Goal: Task Accomplishment & Management: Use online tool/utility

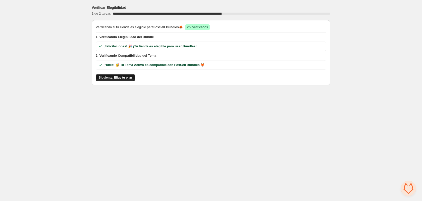
click at [116, 78] on span "Siguiente: Elige tu plan" at bounding box center [115, 77] width 33 height 4
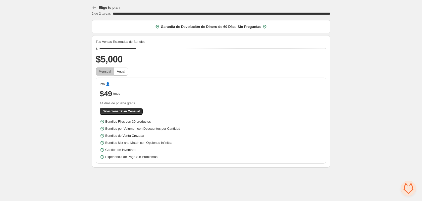
click at [407, 187] on span "Chat abierto" at bounding box center [408, 187] width 15 height 15
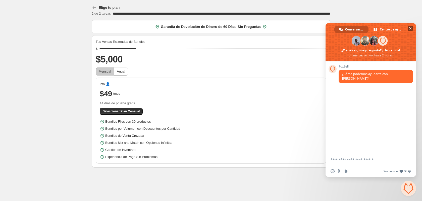
click at [410, 28] on span "Cerrar el chat" at bounding box center [410, 28] width 3 height 3
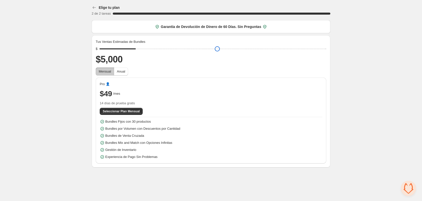
click at [152, 48] on input "range" at bounding box center [213, 48] width 227 height 7
click at [189, 48] on input "range" at bounding box center [213, 48] width 227 height 7
click at [221, 50] on input "range" at bounding box center [213, 48] width 227 height 7
click at [252, 49] on input "range" at bounding box center [213, 48] width 227 height 7
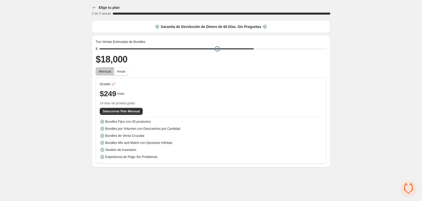
click at [284, 49] on input "range" at bounding box center [213, 48] width 227 height 7
click at [316, 48] on input "range" at bounding box center [213, 48] width 227 height 7
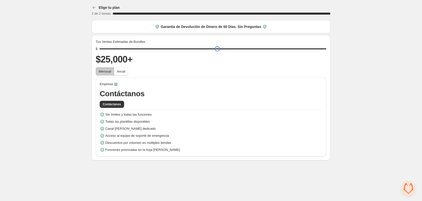
click at [326, 48] on input "range" at bounding box center [213, 48] width 227 height 7
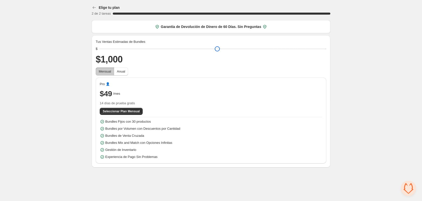
type input "****"
click at [101, 49] on input "range" at bounding box center [213, 48] width 227 height 7
click at [100, 50] on input "range" at bounding box center [213, 48] width 227 height 7
click at [95, 7] on icon "button" at bounding box center [94, 7] width 5 height 5
